Goal: Information Seeking & Learning: Learn about a topic

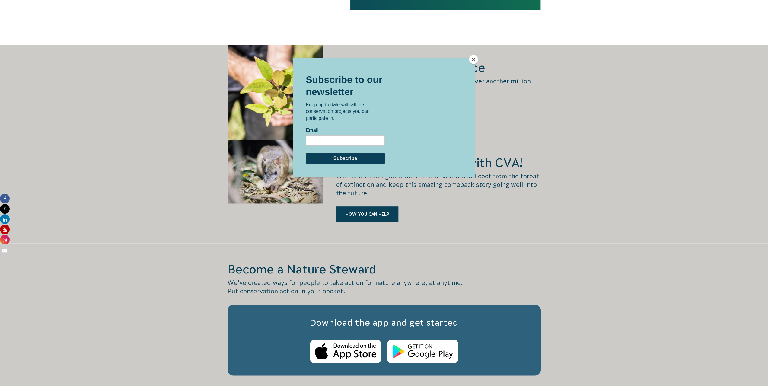
scroll to position [790, 0]
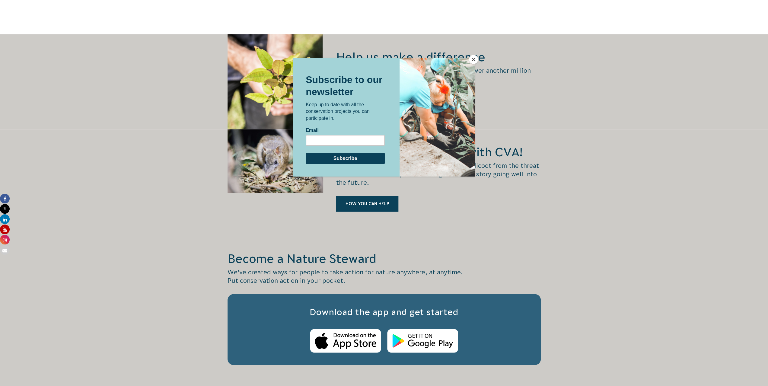
drag, startPoint x: 474, startPoint y: 58, endPoint x: 483, endPoint y: 57, distance: 9.7
click at [474, 58] on button "Close" at bounding box center [473, 59] width 9 height 9
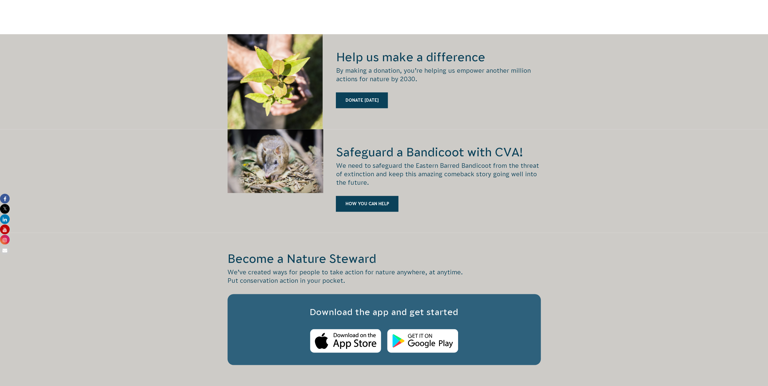
click at [305, 158] on div at bounding box center [275, 180] width 96 height 103
click at [387, 196] on link "HOW YOU CAN HELP" at bounding box center [367, 204] width 62 height 16
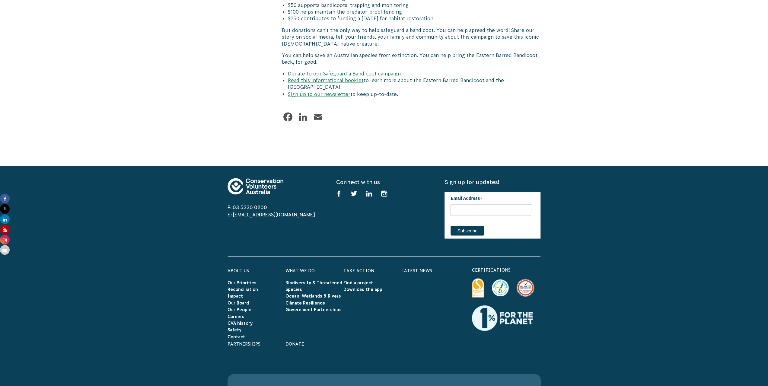
scroll to position [1062, 0]
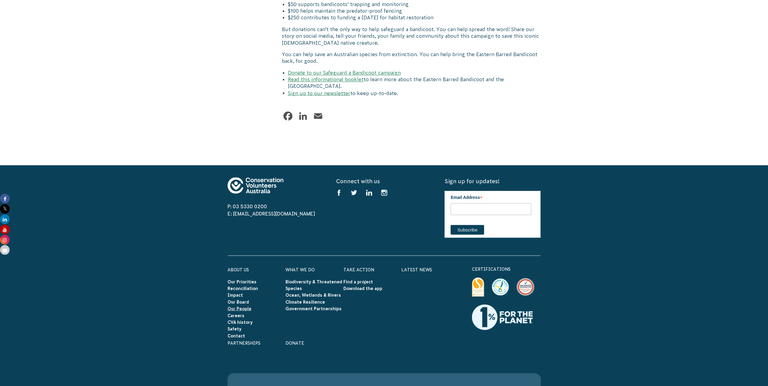
click at [241, 306] on link "Our People" at bounding box center [239, 308] width 24 height 5
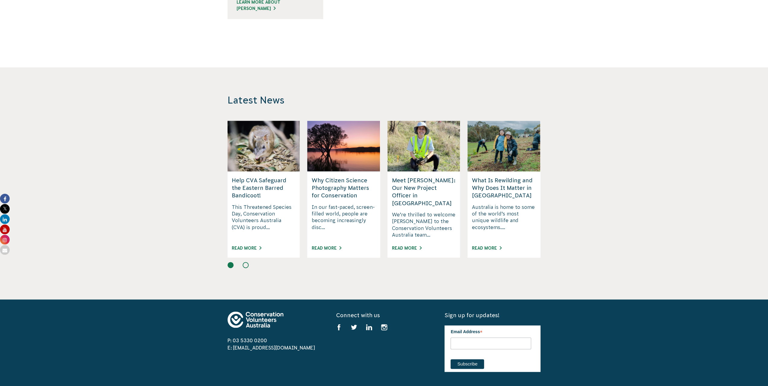
scroll to position [715, 0]
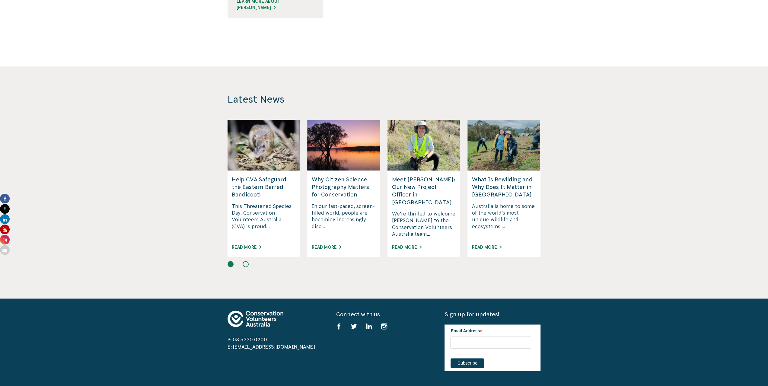
click at [255, 172] on div "Help CVA Safeguard the Eastern Barred Bandicoot! This Threatened Species Day, C…" at bounding box center [263, 213] width 73 height 86
click at [249, 203] on p "This Threatened Species Day, Conservation Volunteers Australia (CVA) is proud..." at bounding box center [264, 220] width 64 height 35
click at [240, 246] on link "Read More" at bounding box center [247, 247] width 30 height 5
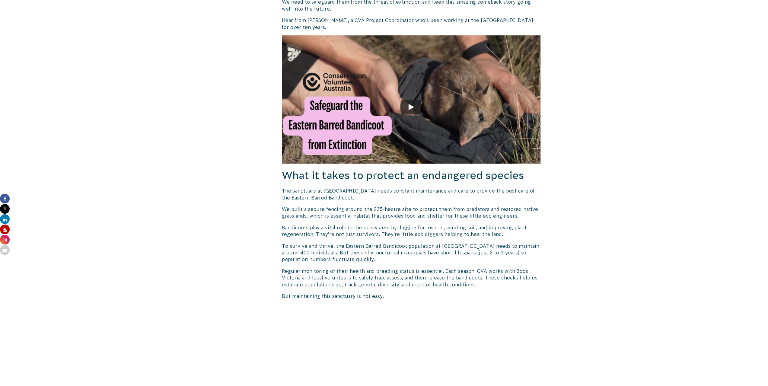
scroll to position [522, 0]
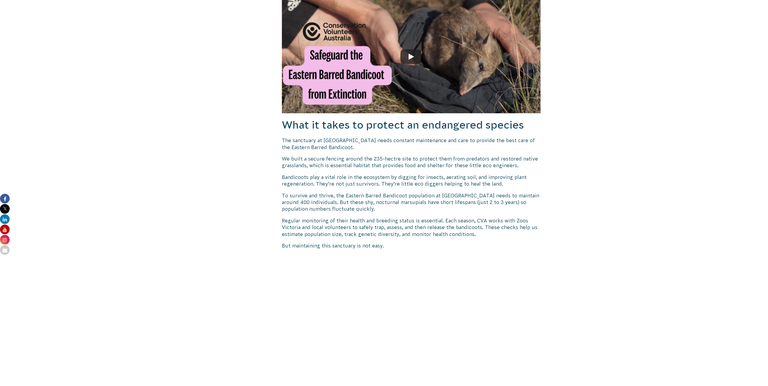
click at [4, 249] on icon at bounding box center [5, 250] width 10 height 10
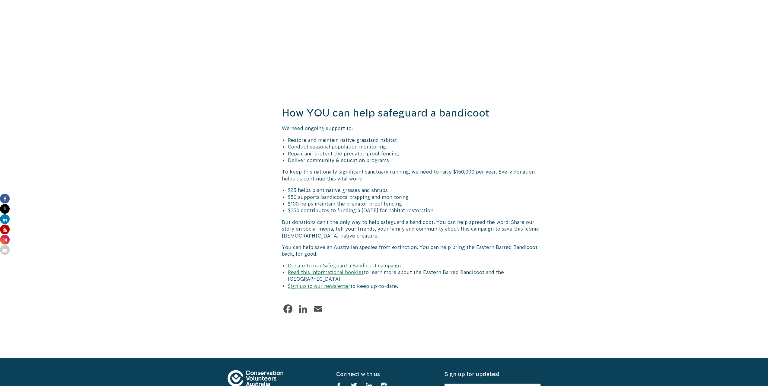
scroll to position [872, 0]
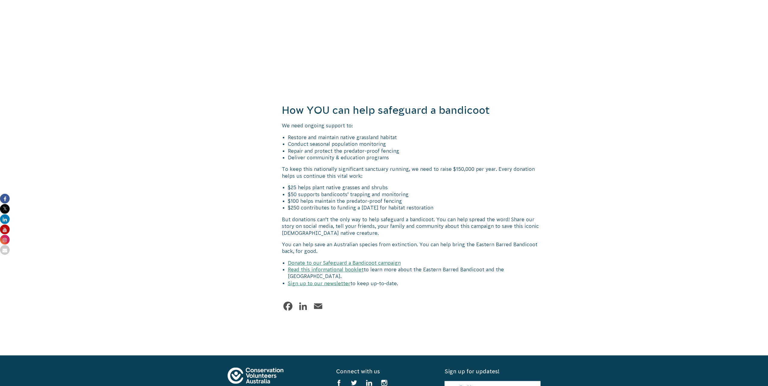
click at [6, 249] on icon at bounding box center [5, 250] width 10 height 10
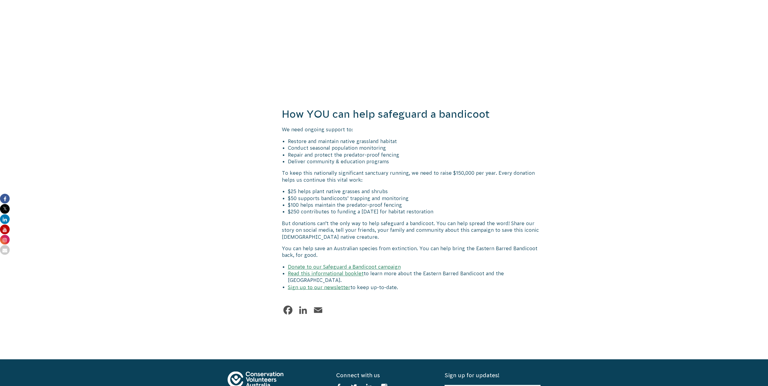
scroll to position [872, 0]
